Goal: Transaction & Acquisition: Purchase product/service

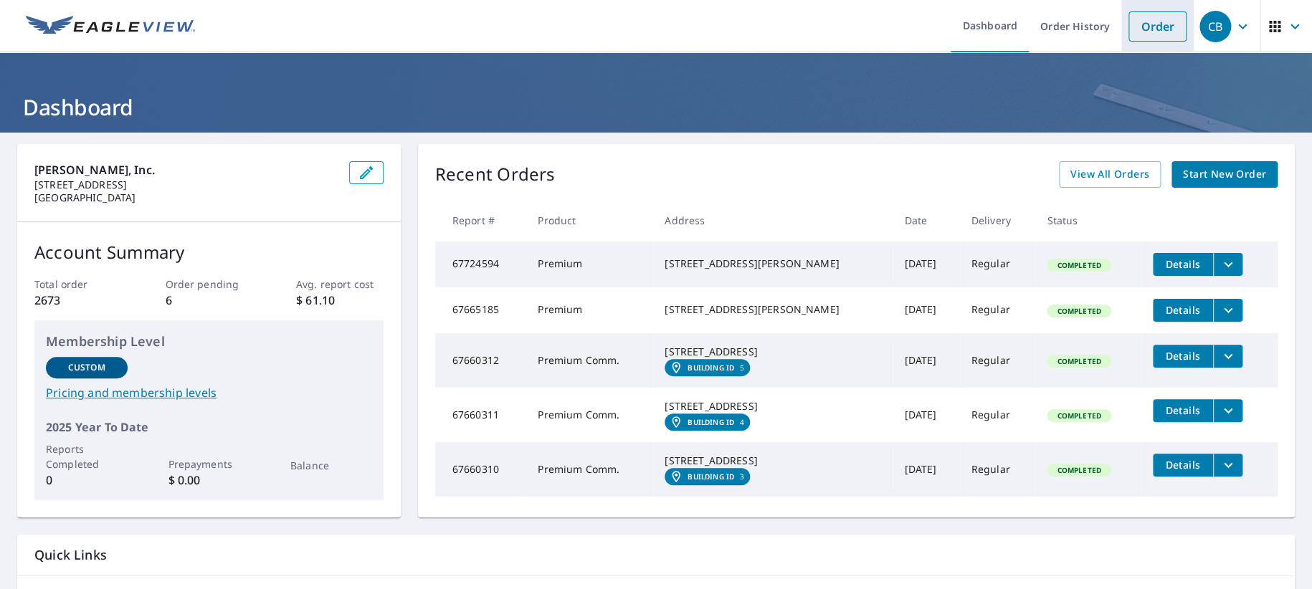
click at [1140, 29] on link "Order" at bounding box center [1158, 26] width 58 height 30
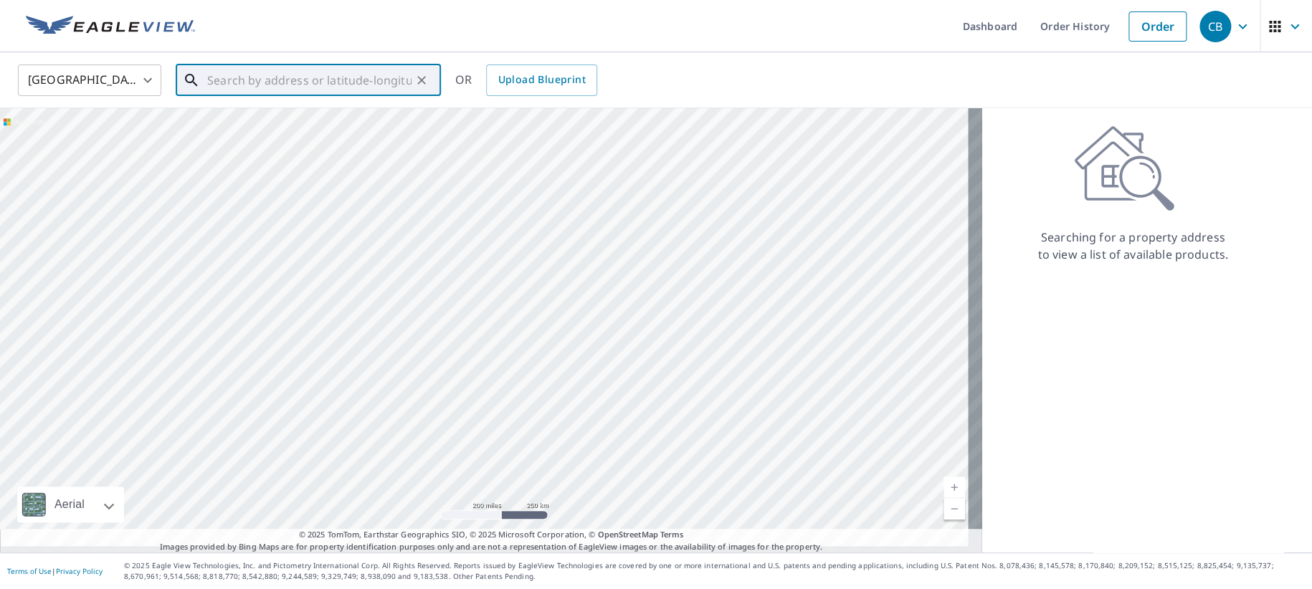
click at [361, 77] on input "text" at bounding box center [309, 80] width 204 height 40
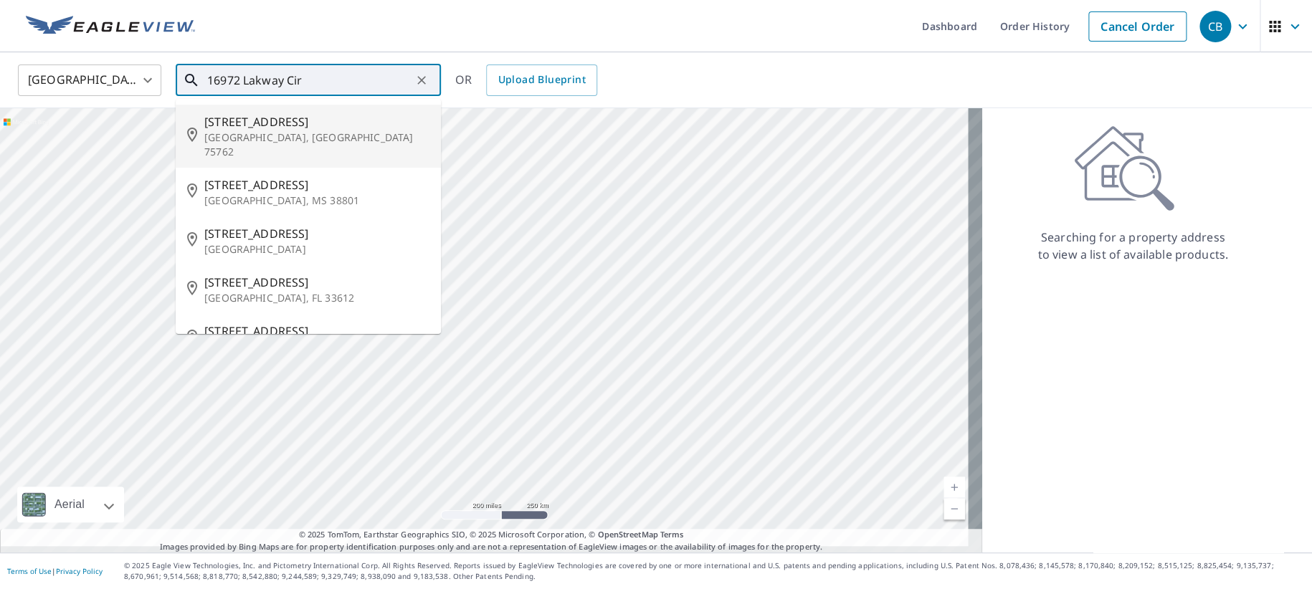
click at [270, 124] on span "[STREET_ADDRESS]" at bounding box center [316, 121] width 225 height 17
type input "[STREET_ADDRESS]"
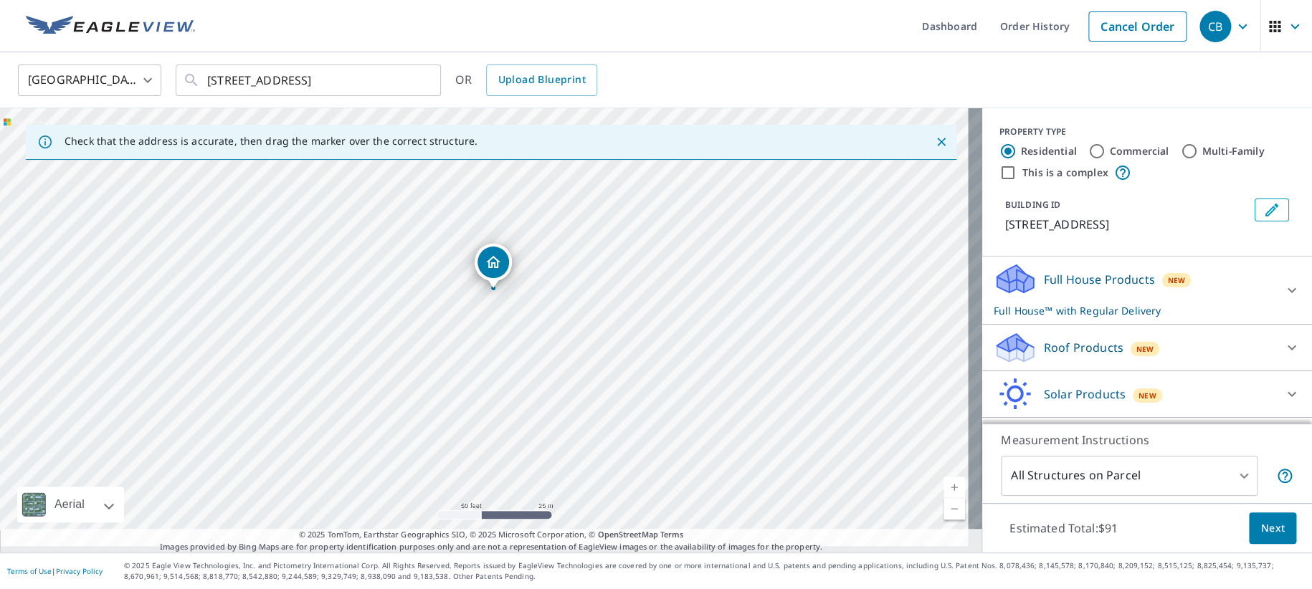
click at [1015, 361] on icon at bounding box center [1016, 352] width 37 height 17
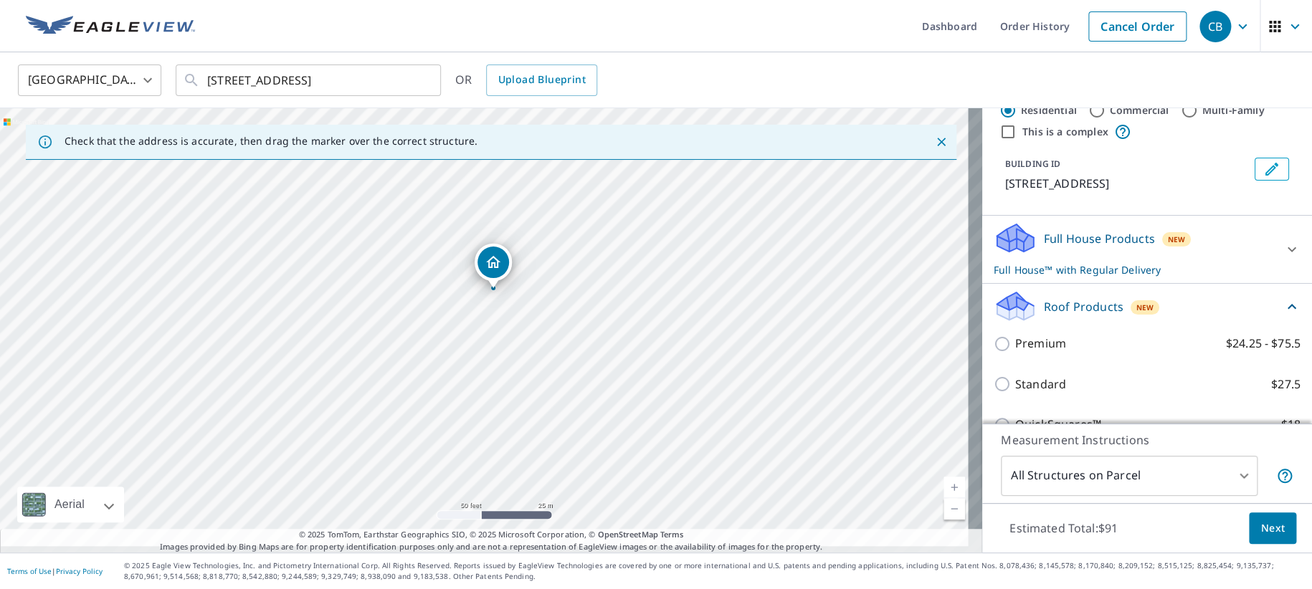
scroll to position [60, 0]
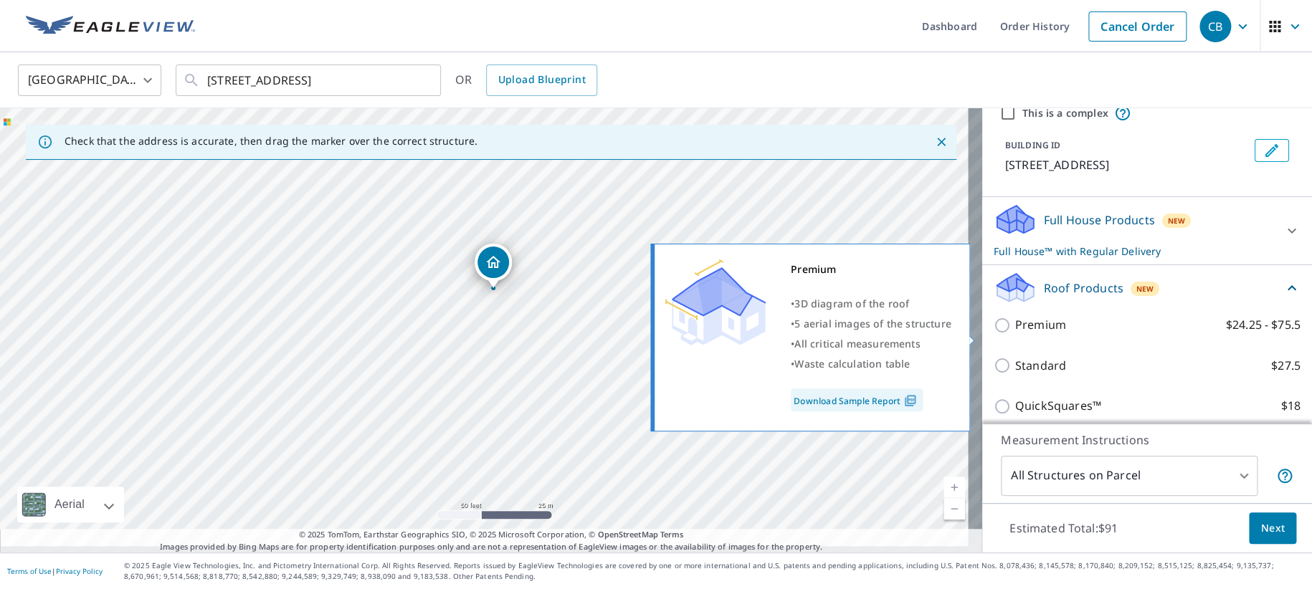
click at [994, 334] on input "Premium $24.25 - $75.5" at bounding box center [1005, 325] width 22 height 17
checkbox input "true"
checkbox input "false"
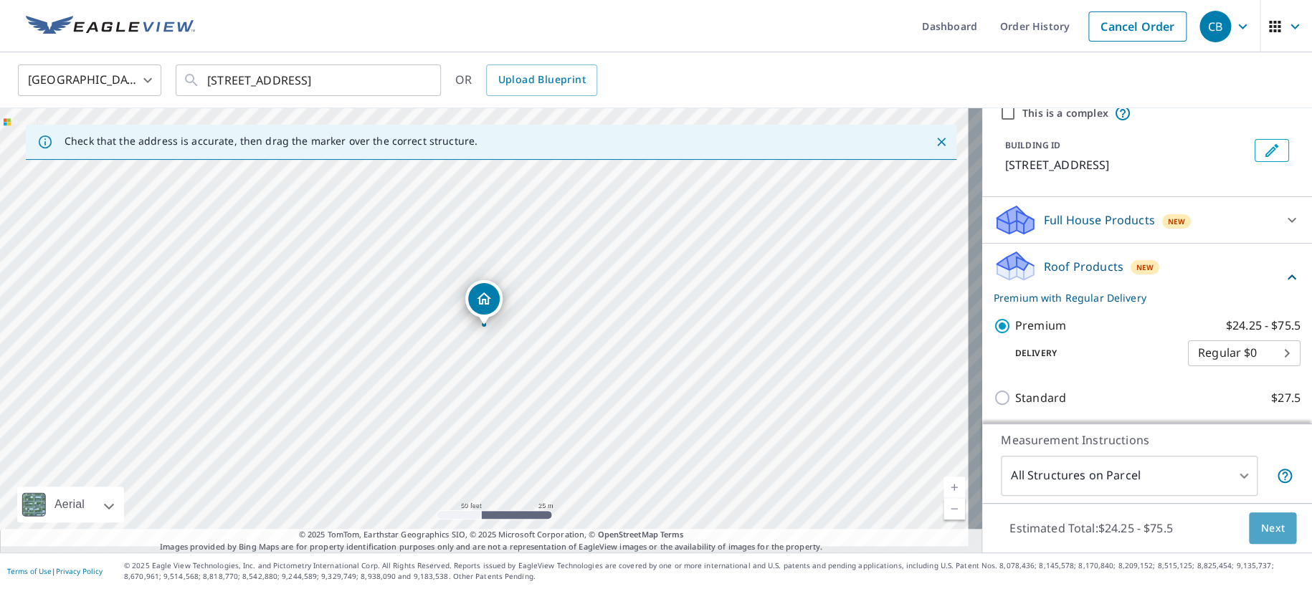
click at [1261, 520] on span "Next" at bounding box center [1273, 529] width 24 height 18
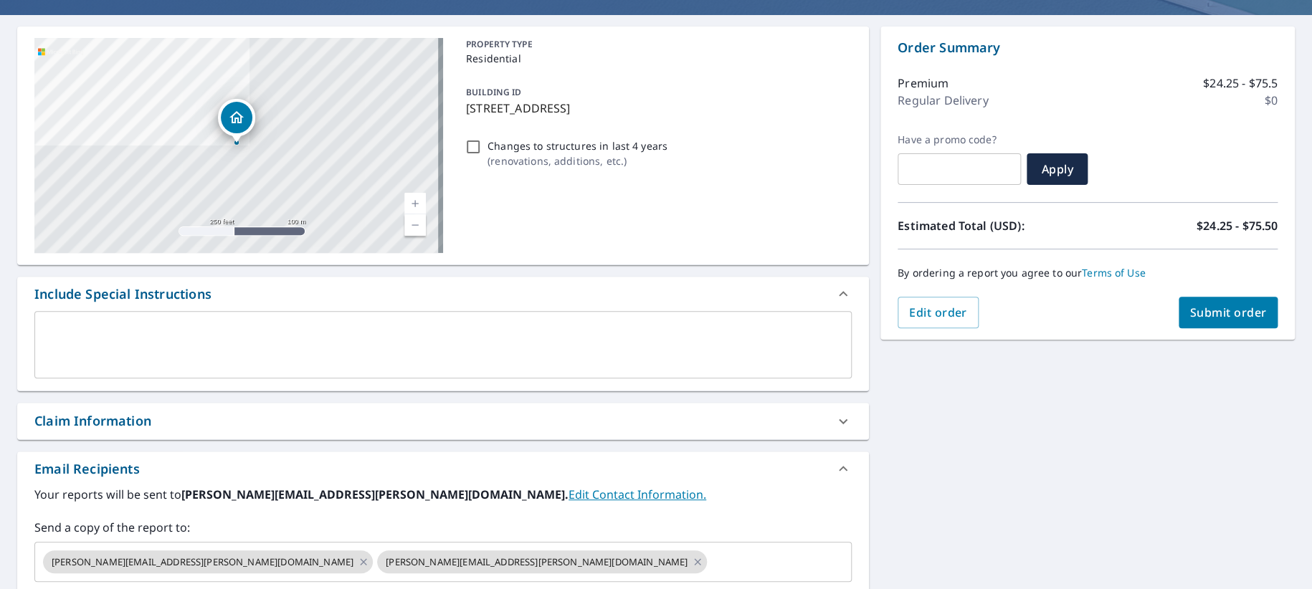
scroll to position [119, 0]
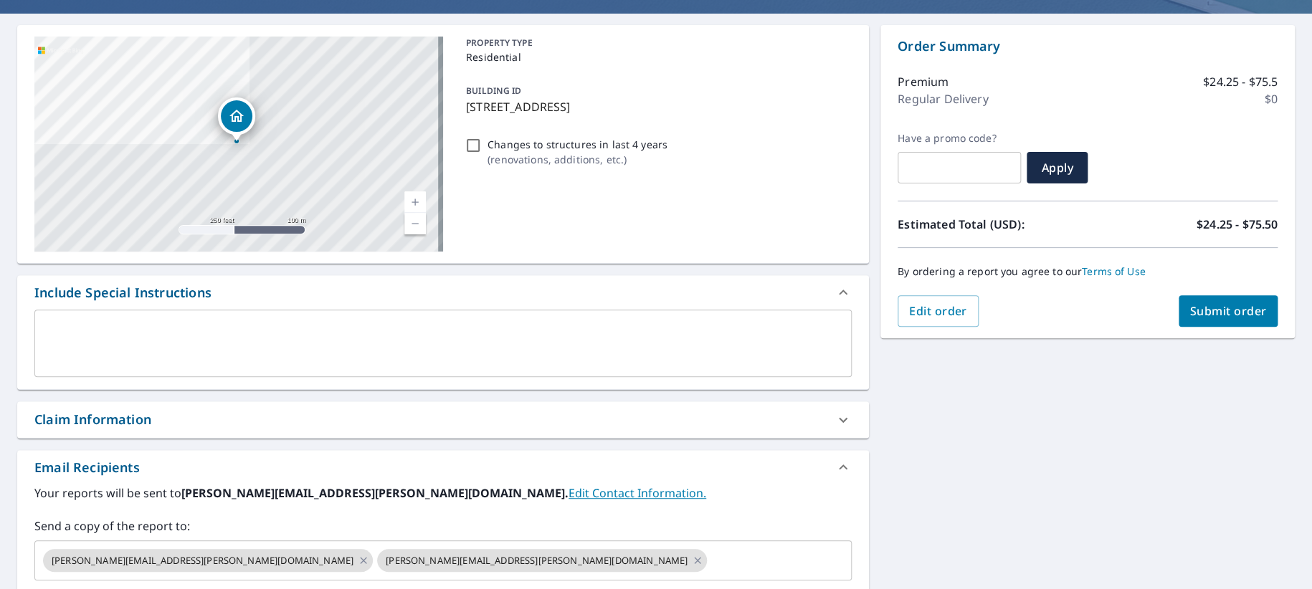
click at [104, 430] on div "Claim Information" at bounding box center [92, 419] width 117 height 19
checkbox input "true"
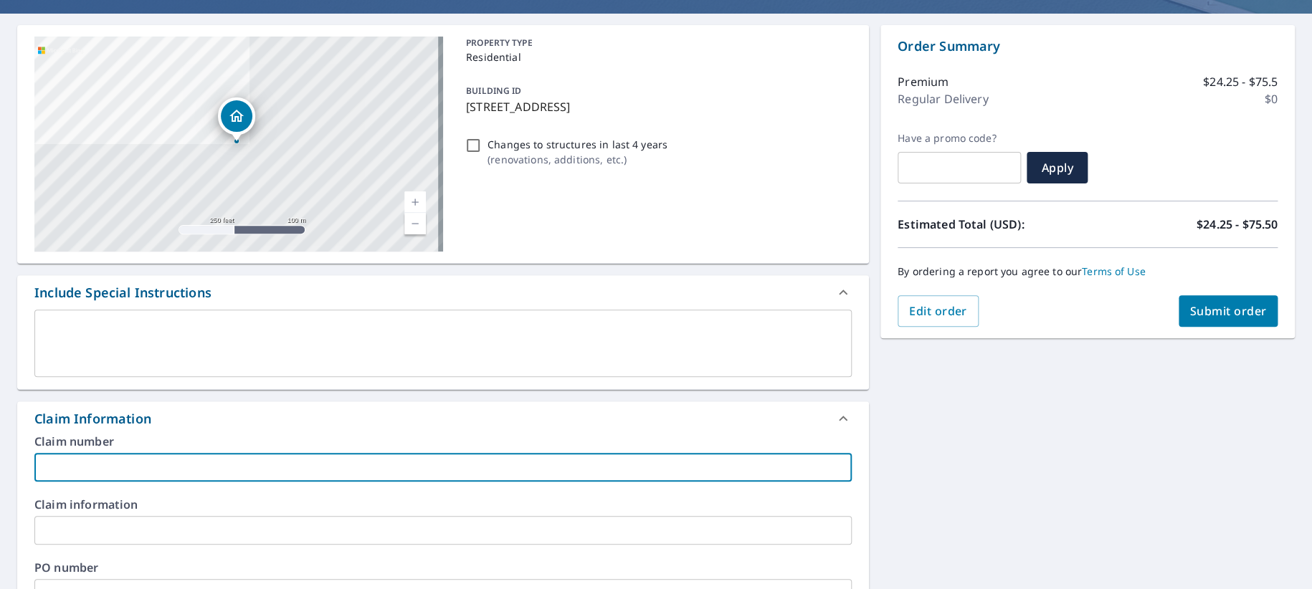
click at [97, 482] on input "text" at bounding box center [443, 467] width 818 height 29
type input "4"
checkbox input "true"
type input "43"
checkbox input "true"
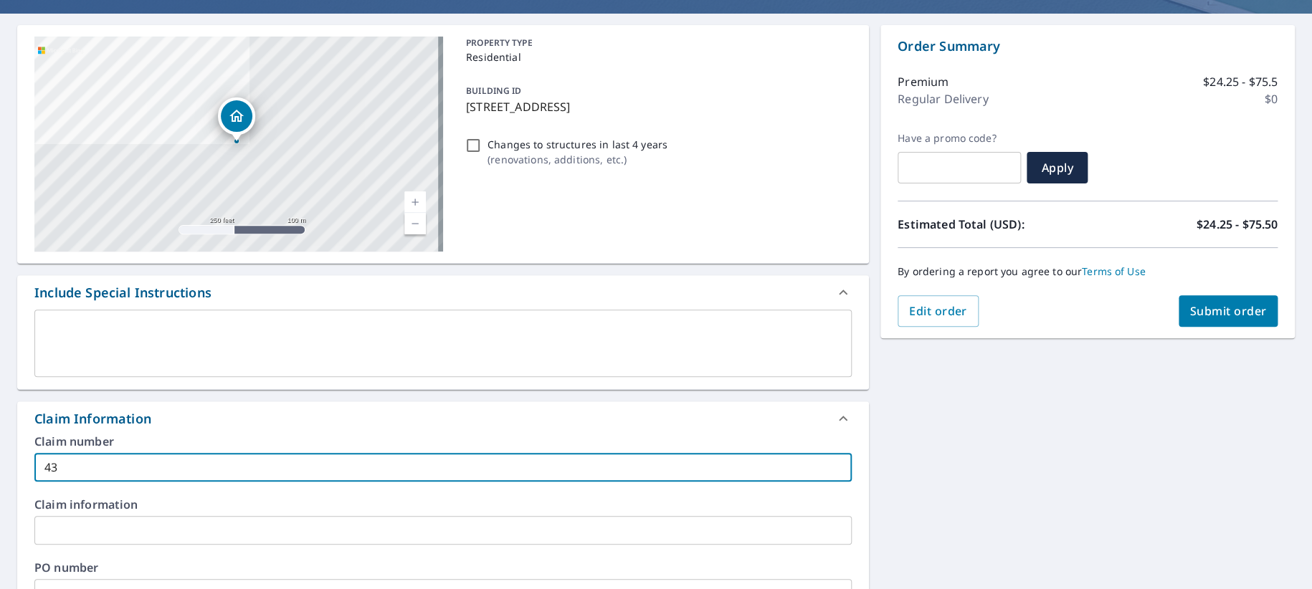
type input "437"
checkbox input "true"
type input "4376"
checkbox input "true"
type input "4376R"
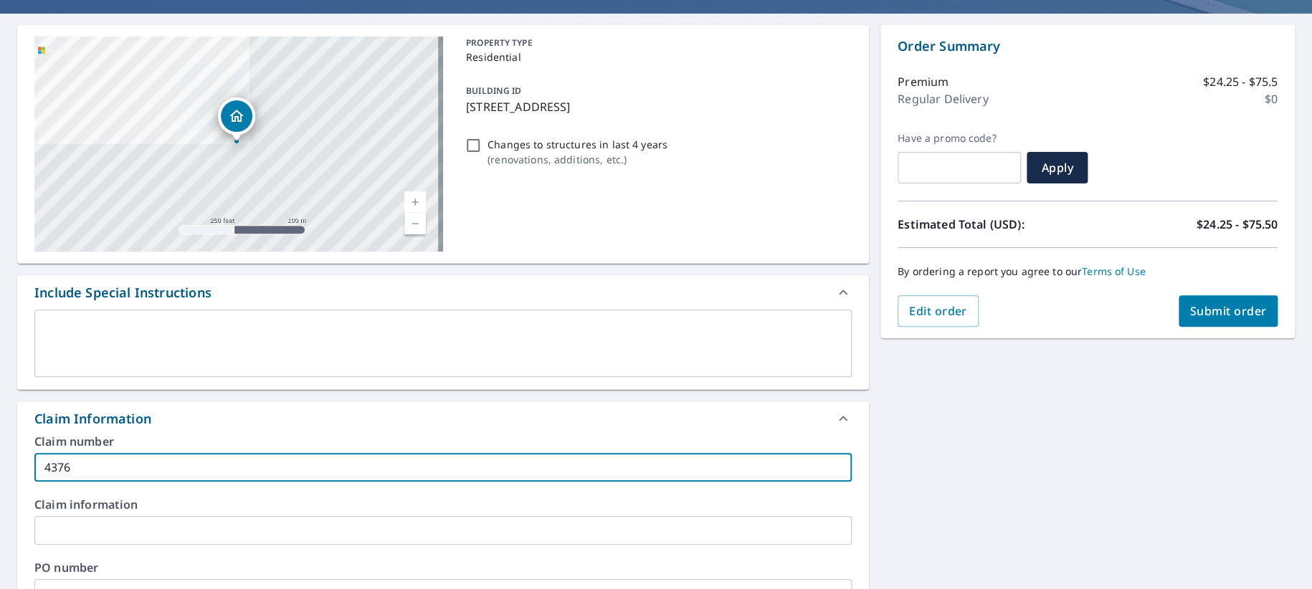
checkbox input "true"
type input "4376R0"
checkbox input "true"
type input "4376R04"
checkbox input "true"
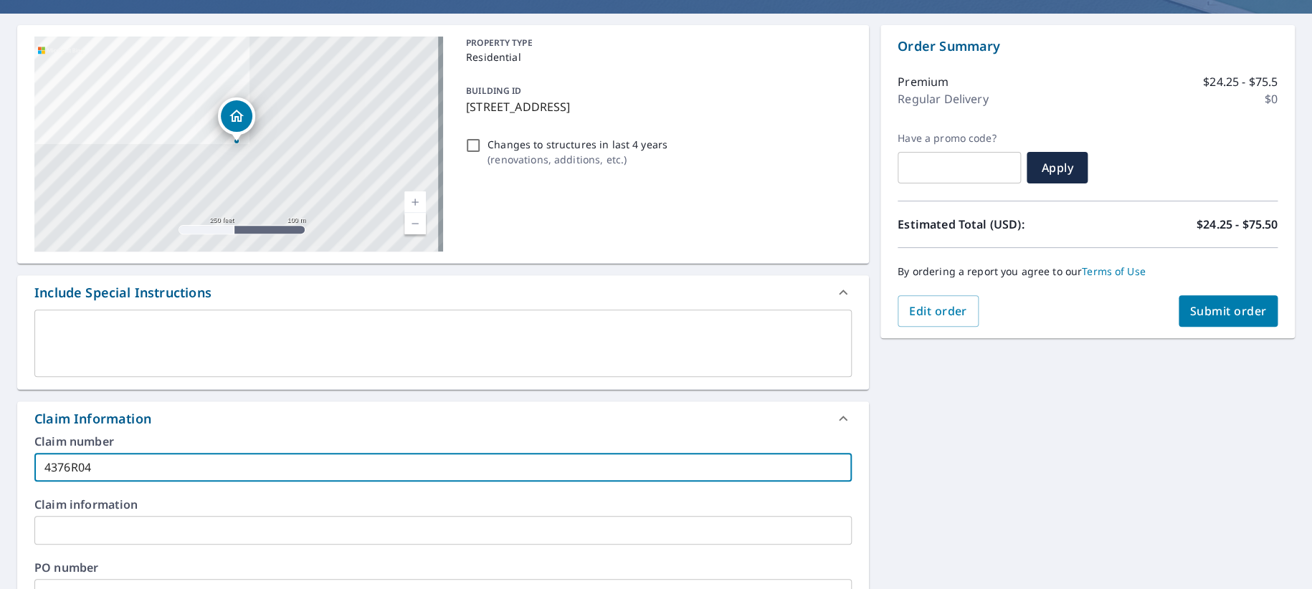
type input "4376R043"
checkbox input "true"
type input "4376R043K"
checkbox input "true"
type input "4376R043K"
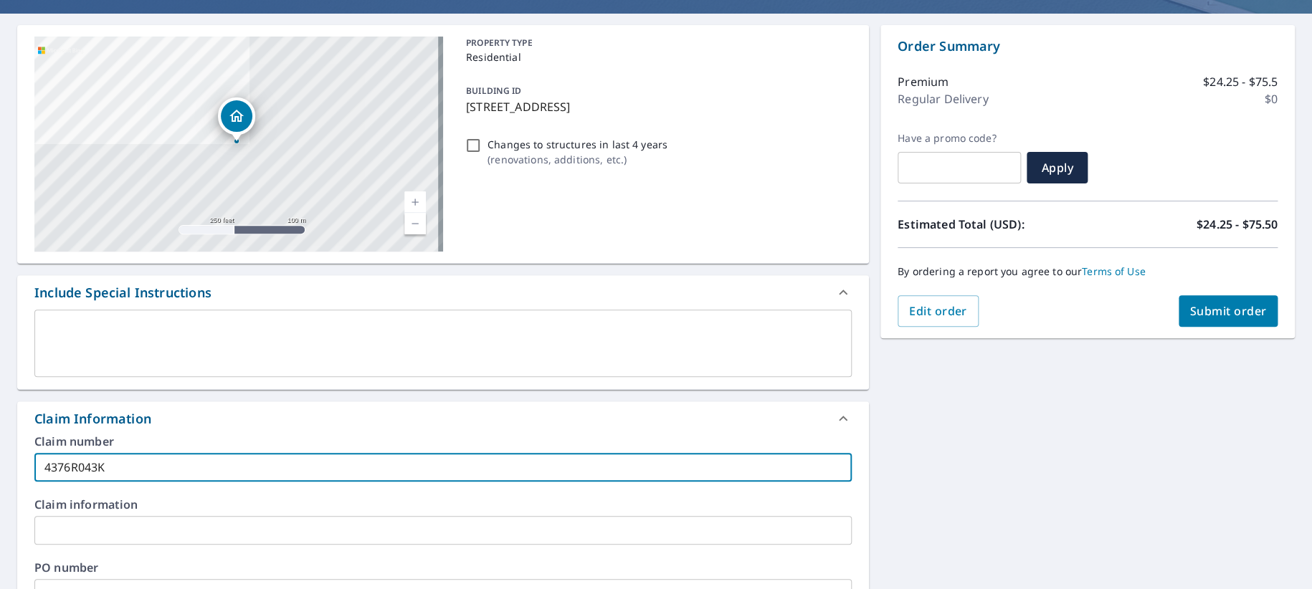
checkbox input "true"
type input "4376R043K"
checkbox input "true"
type input "4376R043K 2"
checkbox input "true"
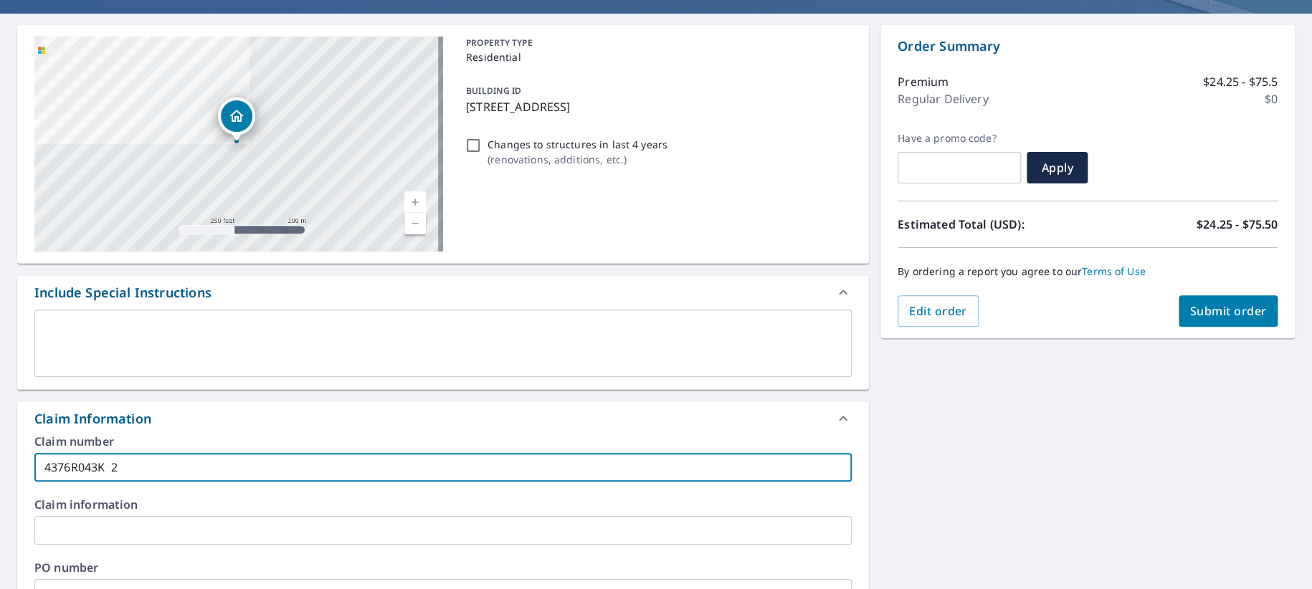
type input "4376R043K 20"
checkbox input "true"
type input "4376R043K 202"
checkbox input "true"
type input "4376R043K 2025"
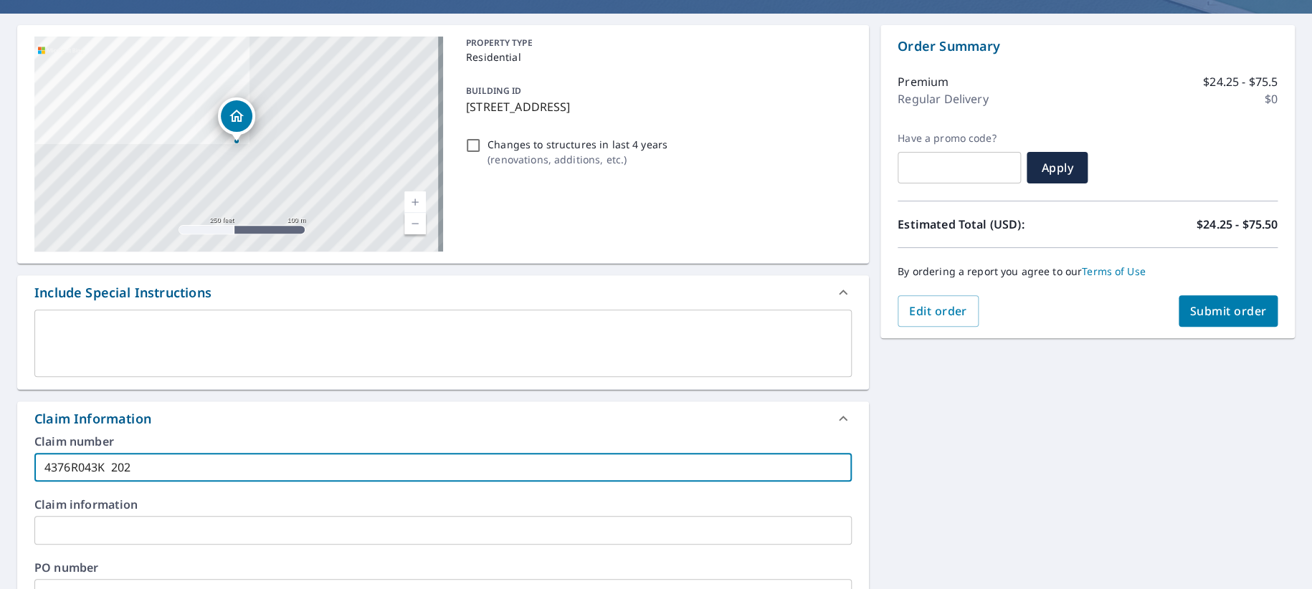
checkbox input "true"
type input "4376R043K 2025-"
checkbox input "true"
type input "4376R043K 2025-3"
checkbox input "true"
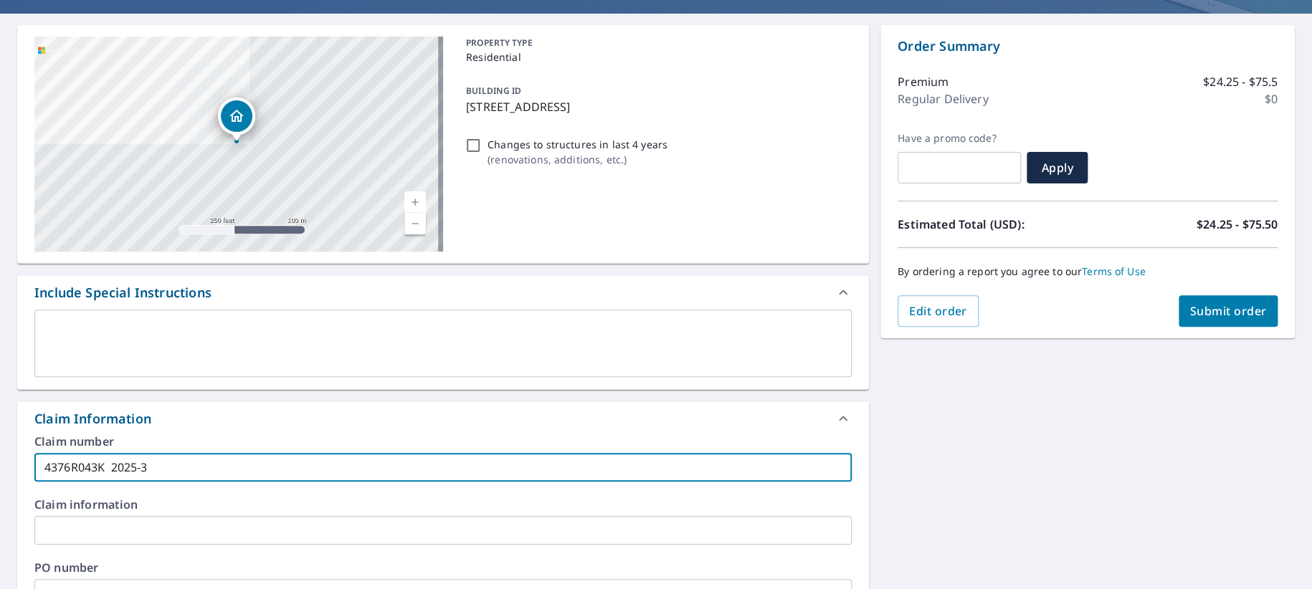
type input "4376R043K 2025-37"
checkbox input "true"
type input "4376R043K 2025-372"
checkbox input "true"
type input "4376R043K [DATE]-3727"
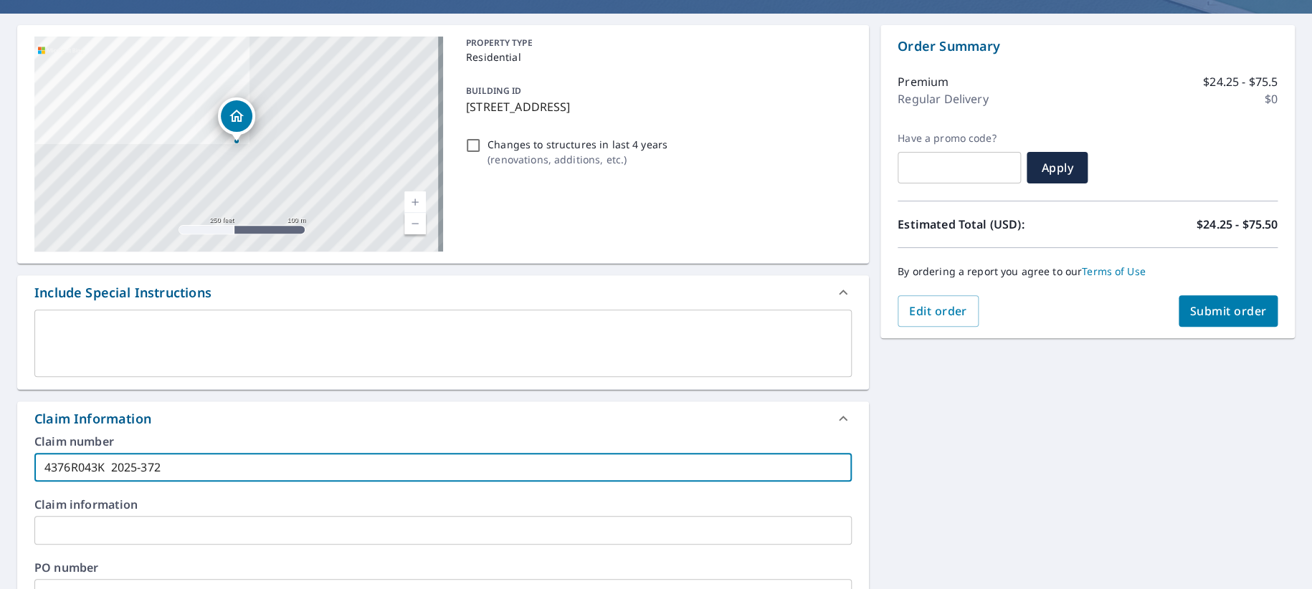
checkbox input "true"
type input "4376R043K [DATE]-3727"
click at [85, 545] on input "text" at bounding box center [443, 530] width 818 height 29
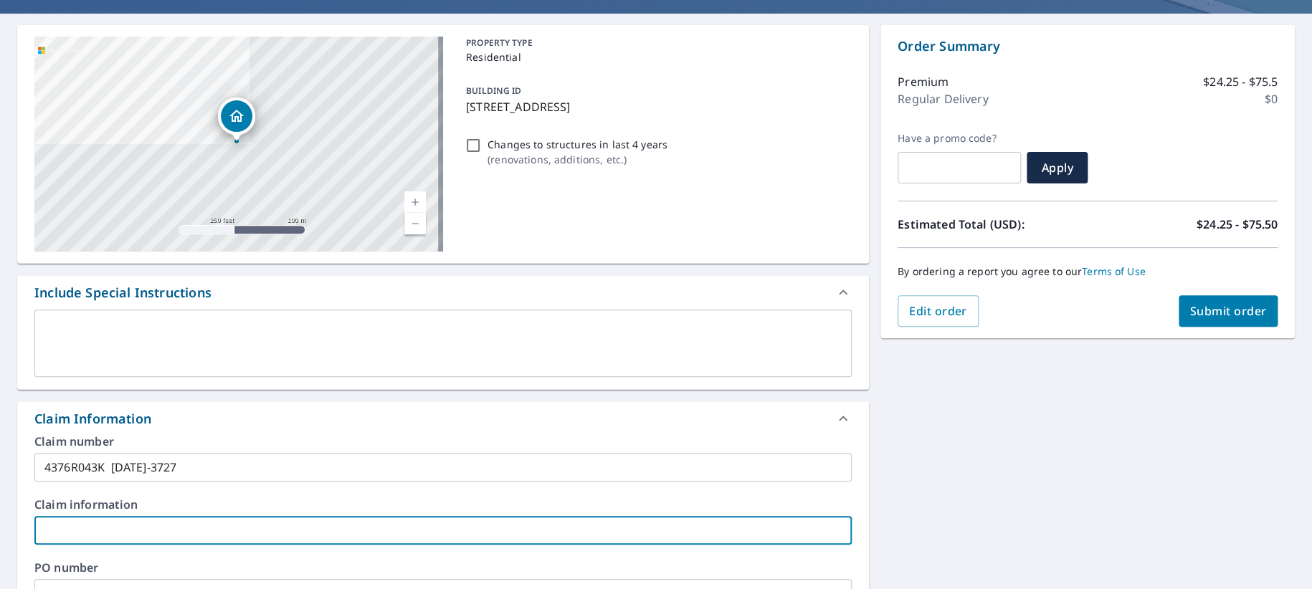
type input "W"
checkbox input "true"
type input "Wo"
checkbox input "true"
type input "Woo"
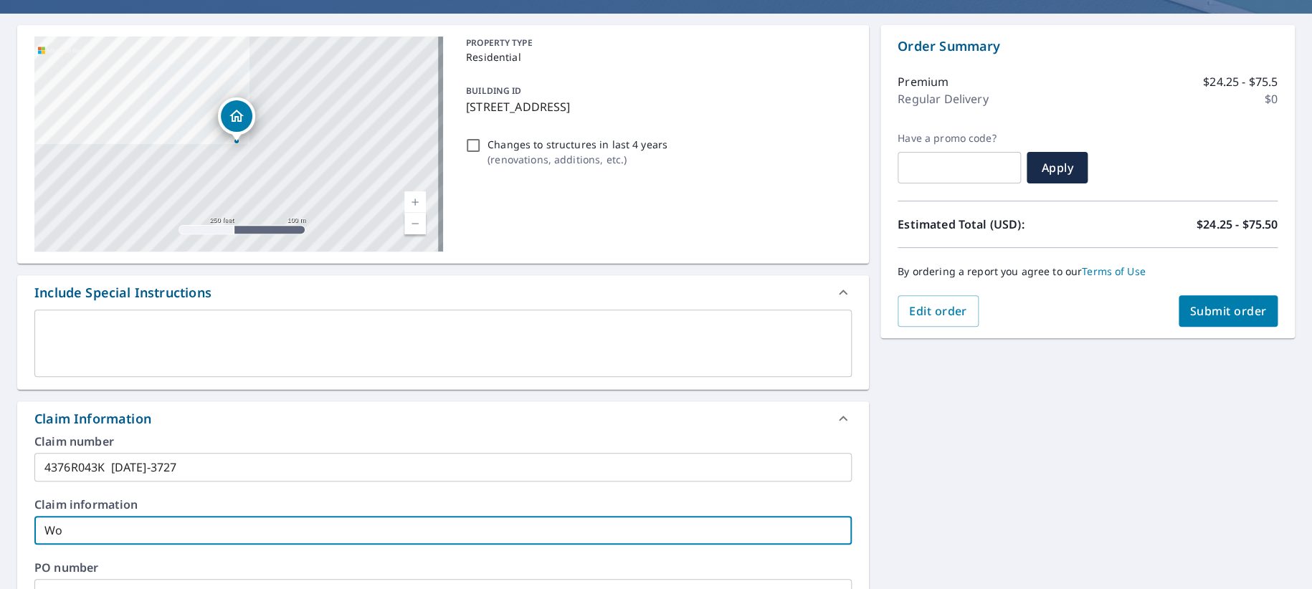
checkbox input "true"
type input "Wood"
checkbox input "true"
type input "Wood,"
checkbox input "true"
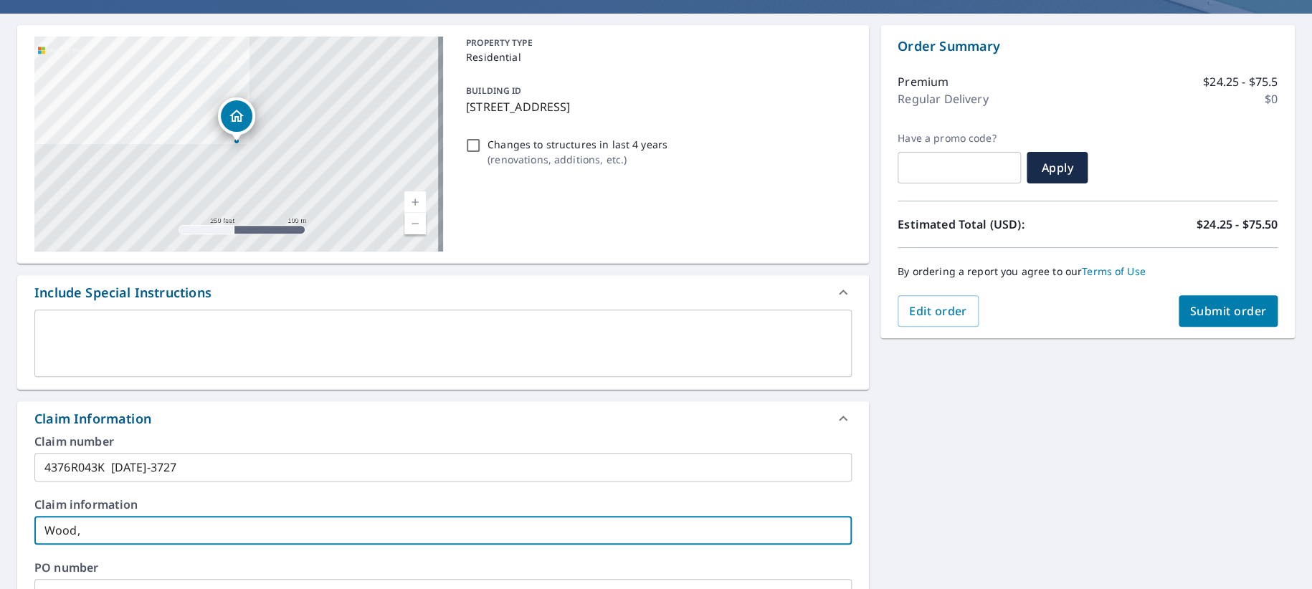
type input "Wood,"
checkbox input "true"
type input "Wood, E"
checkbox input "true"
type input "[PERSON_NAME]"
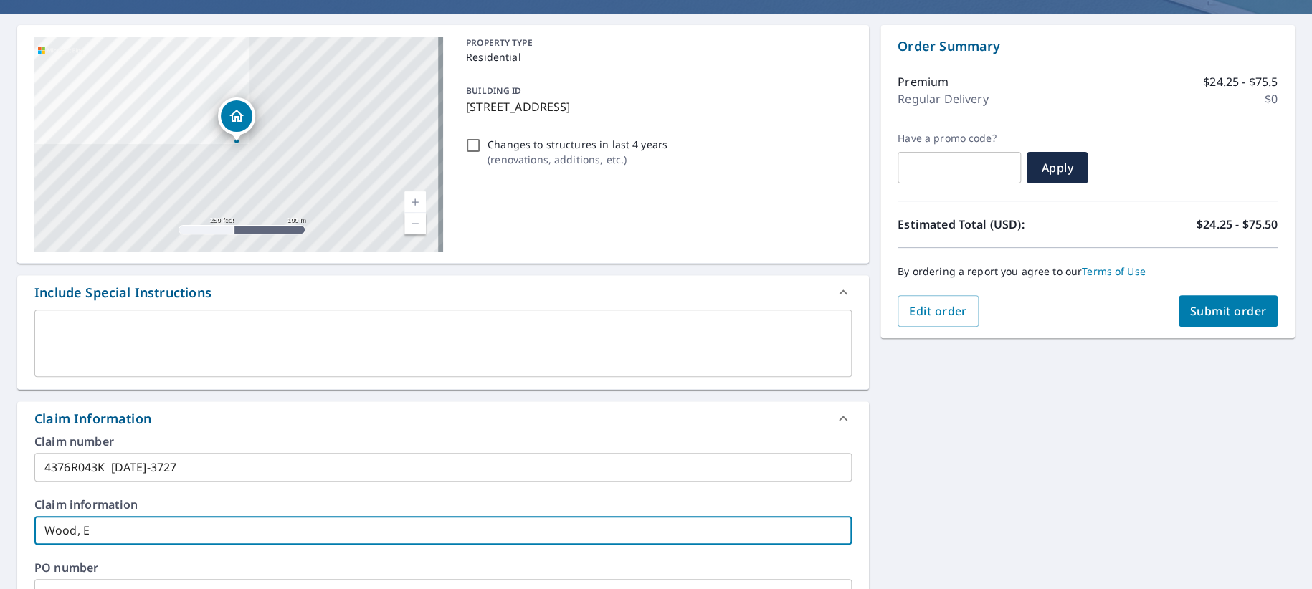
checkbox input "true"
type input "Wood, Ear"
checkbox input "true"
type input "[PERSON_NAME]"
checkbox input "true"
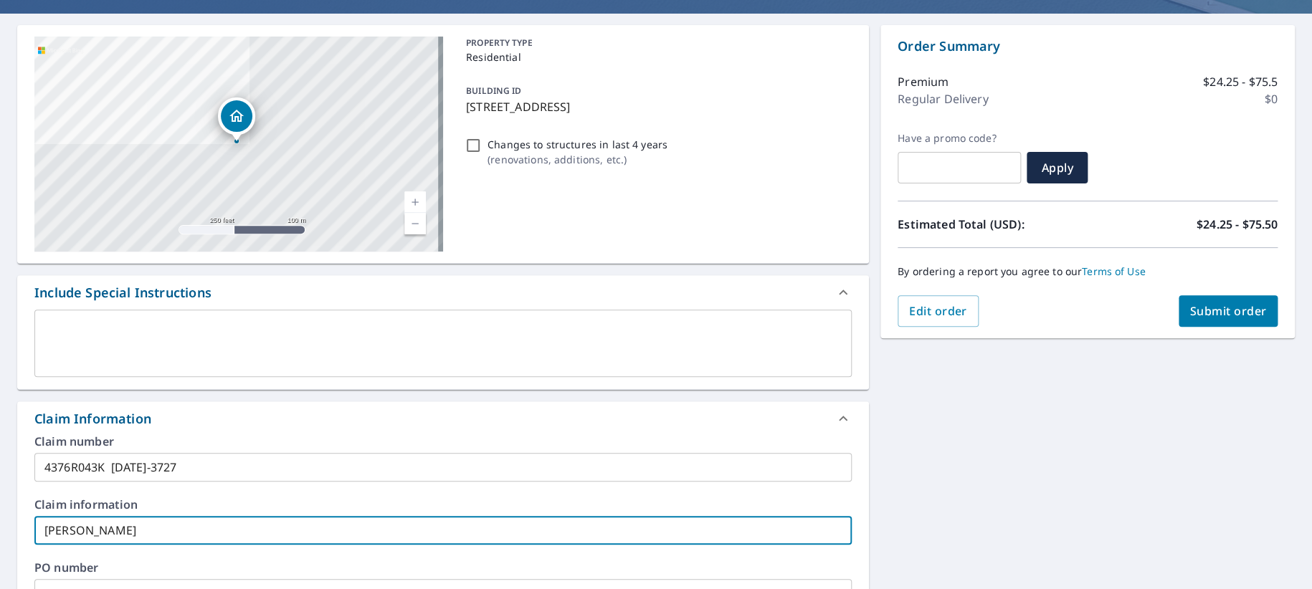
type input "[PERSON_NAME]"
checkbox input "true"
type input "[PERSON_NAME]"
checkbox input "true"
type input "[PERSON_NAME]"
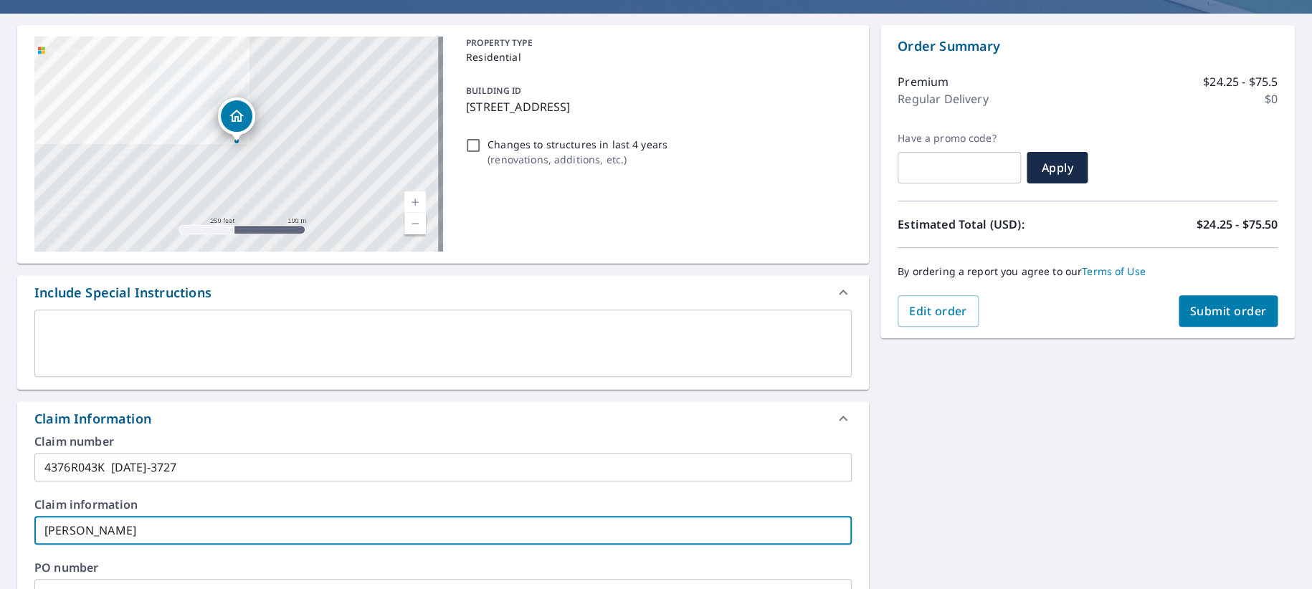
checkbox input "true"
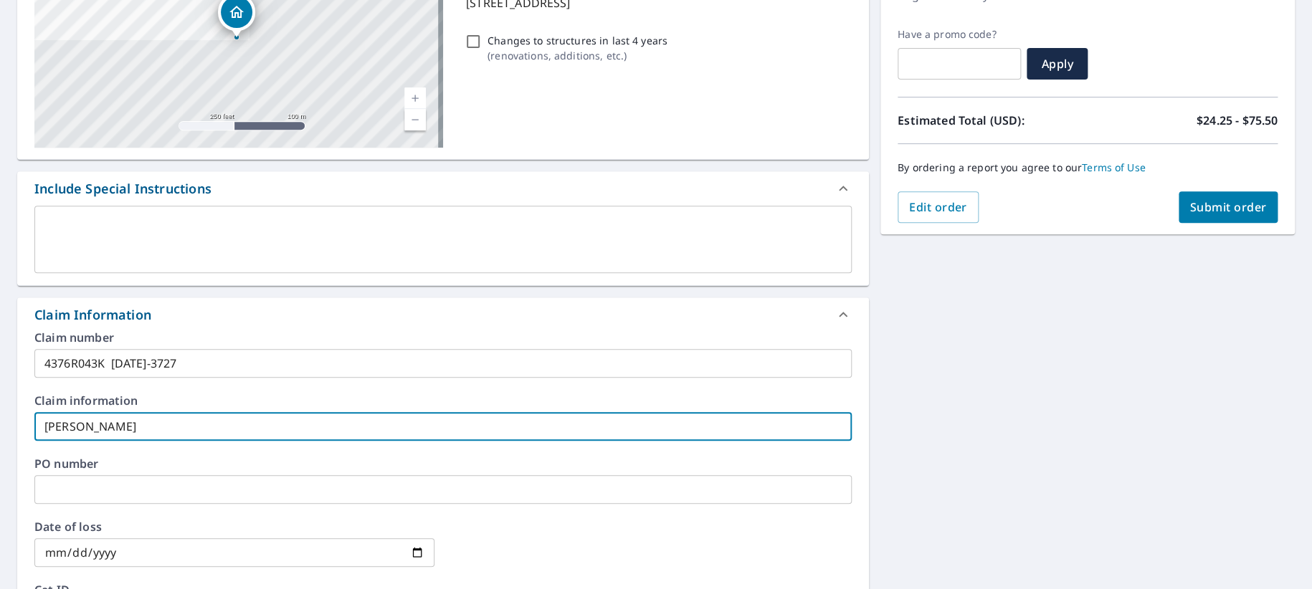
scroll to position [239, 0]
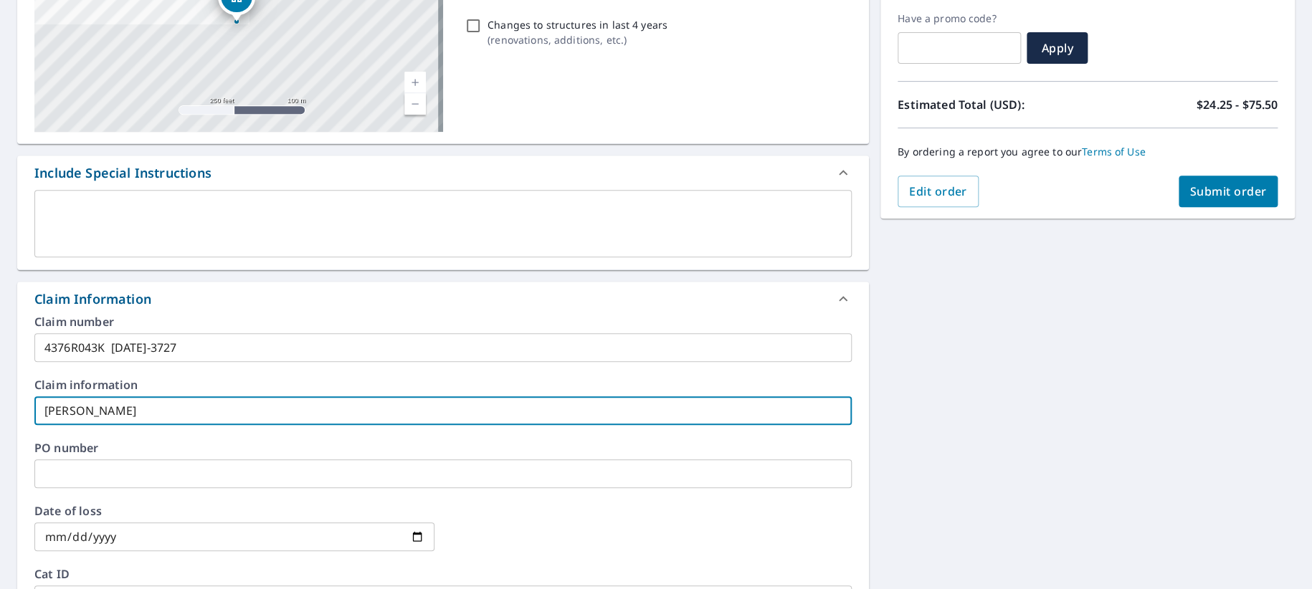
type input "[PERSON_NAME]"
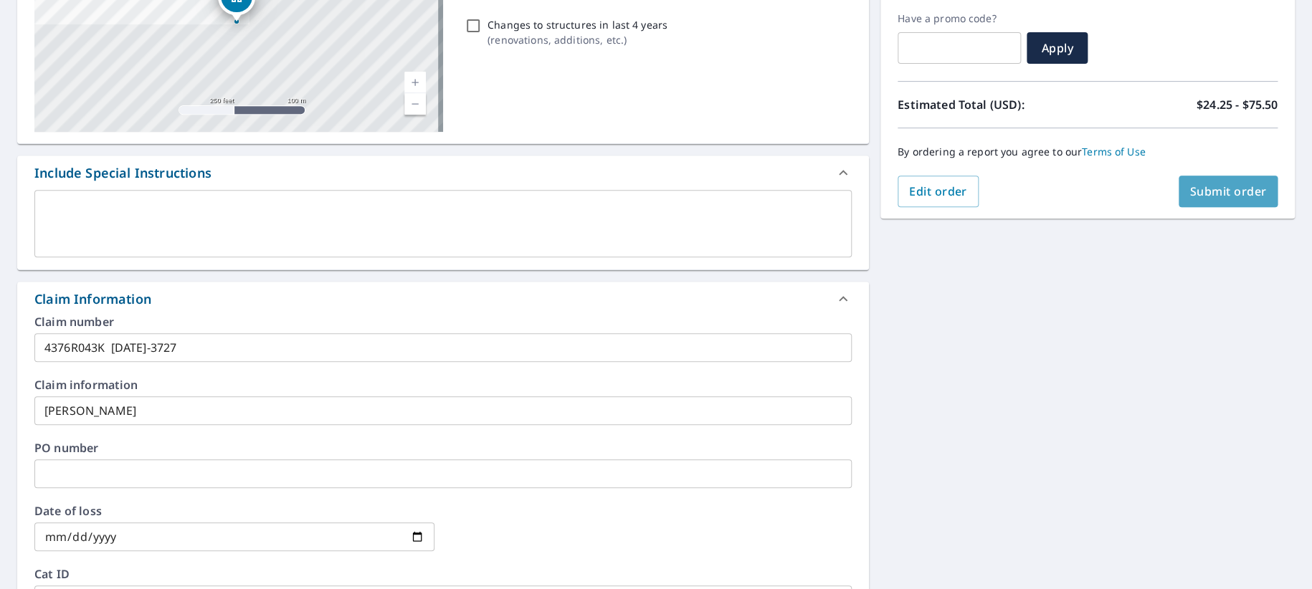
click at [1215, 196] on span "Submit order" at bounding box center [1228, 192] width 77 height 16
checkbox input "true"
